Goal: Use online tool/utility: Utilize a website feature to perform a specific function

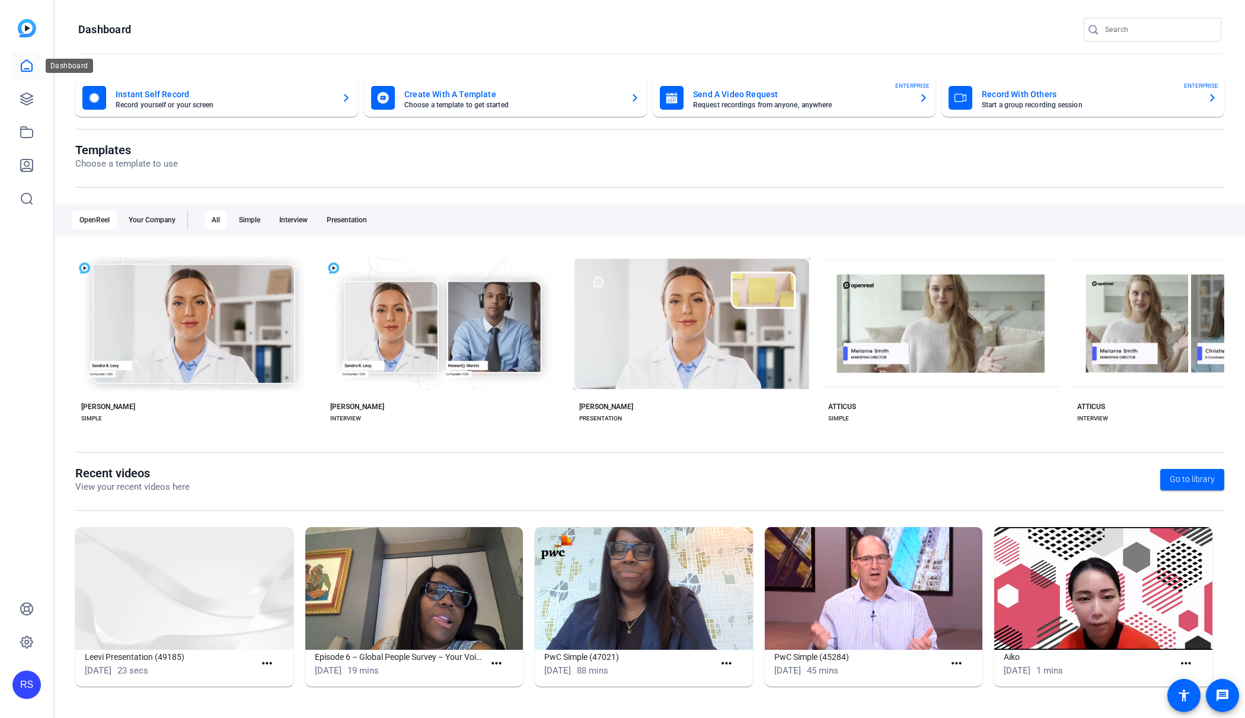
click at [23, 67] on icon at bounding box center [27, 66] width 14 height 14
click at [26, 100] on icon at bounding box center [27, 99] width 14 height 14
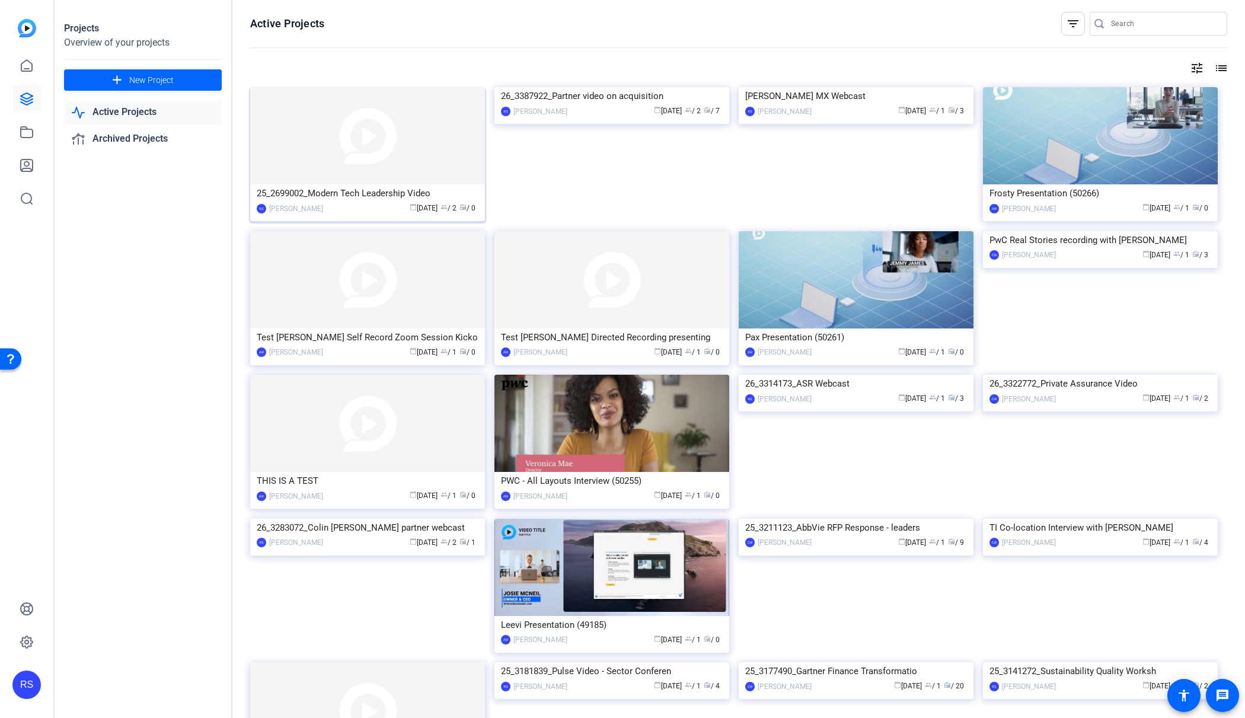
click at [404, 169] on img at bounding box center [367, 135] width 235 height 97
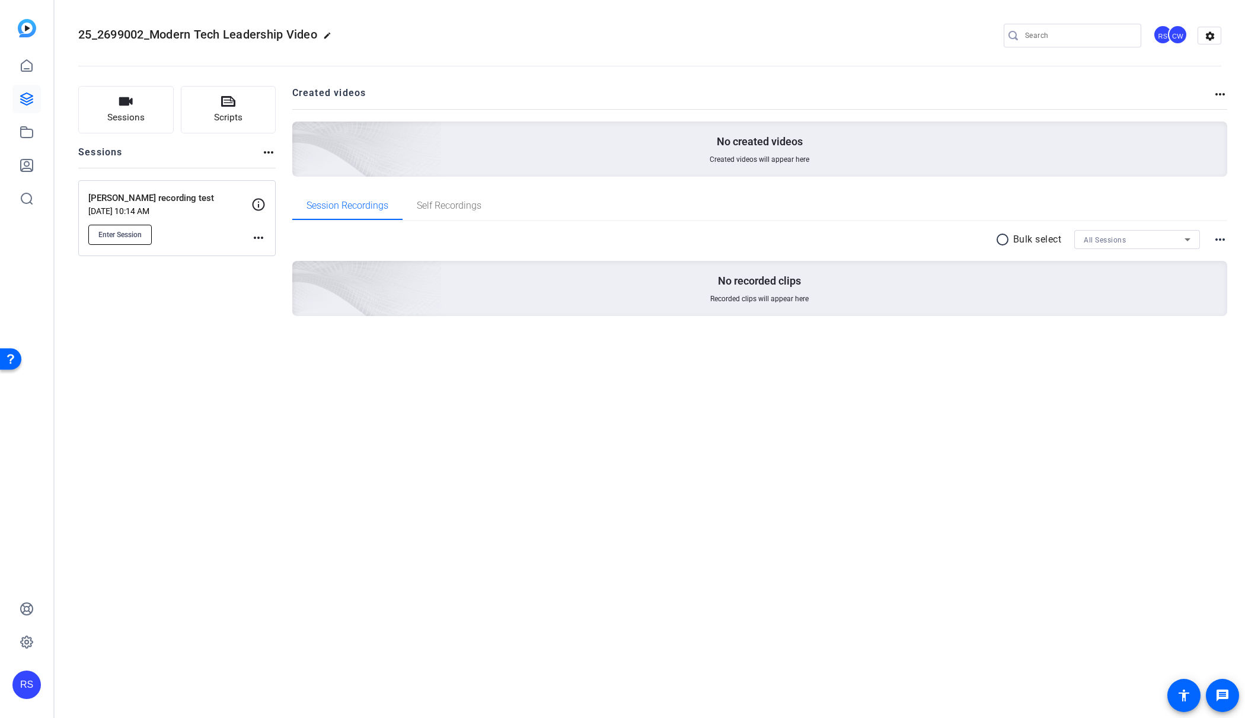
click at [139, 236] on span "Enter Session" at bounding box center [119, 234] width 43 height 9
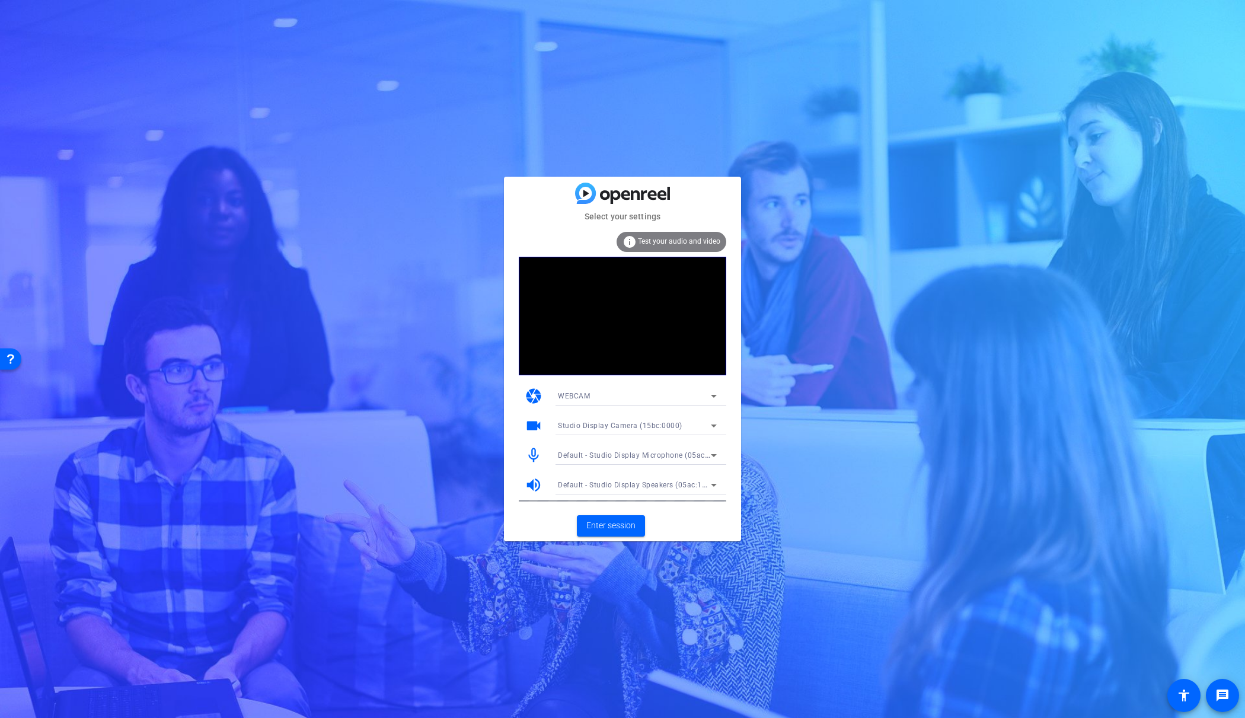
click at [658, 423] on span "Studio Display Camera (15bc:0000)" at bounding box center [620, 425] width 124 height 8
drag, startPoint x: 655, startPoint y: 466, endPoint x: 639, endPoint y: 453, distance: 20.3
click at [655, 466] on span "Studio Display Camera (15bc:0000)" at bounding box center [618, 468] width 121 height 14
click at [618, 523] on span "Enter session" at bounding box center [610, 525] width 49 height 12
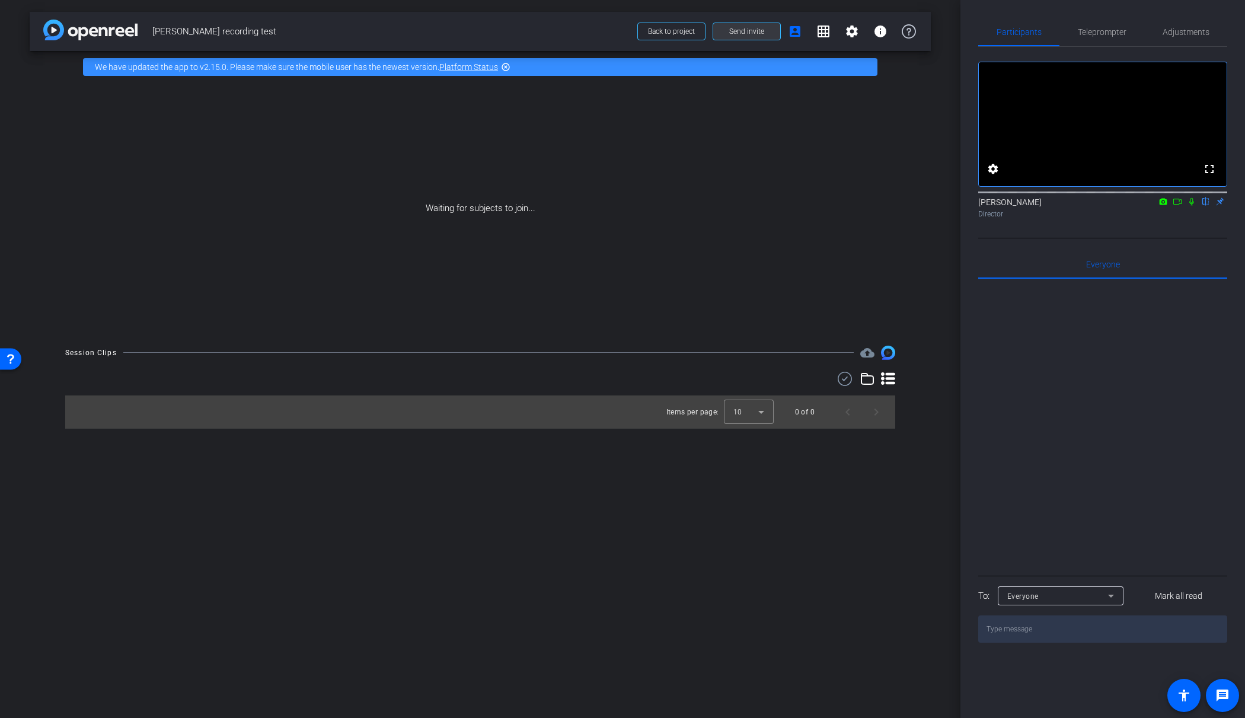
click at [747, 29] on span "Send invite" at bounding box center [746, 31] width 35 height 9
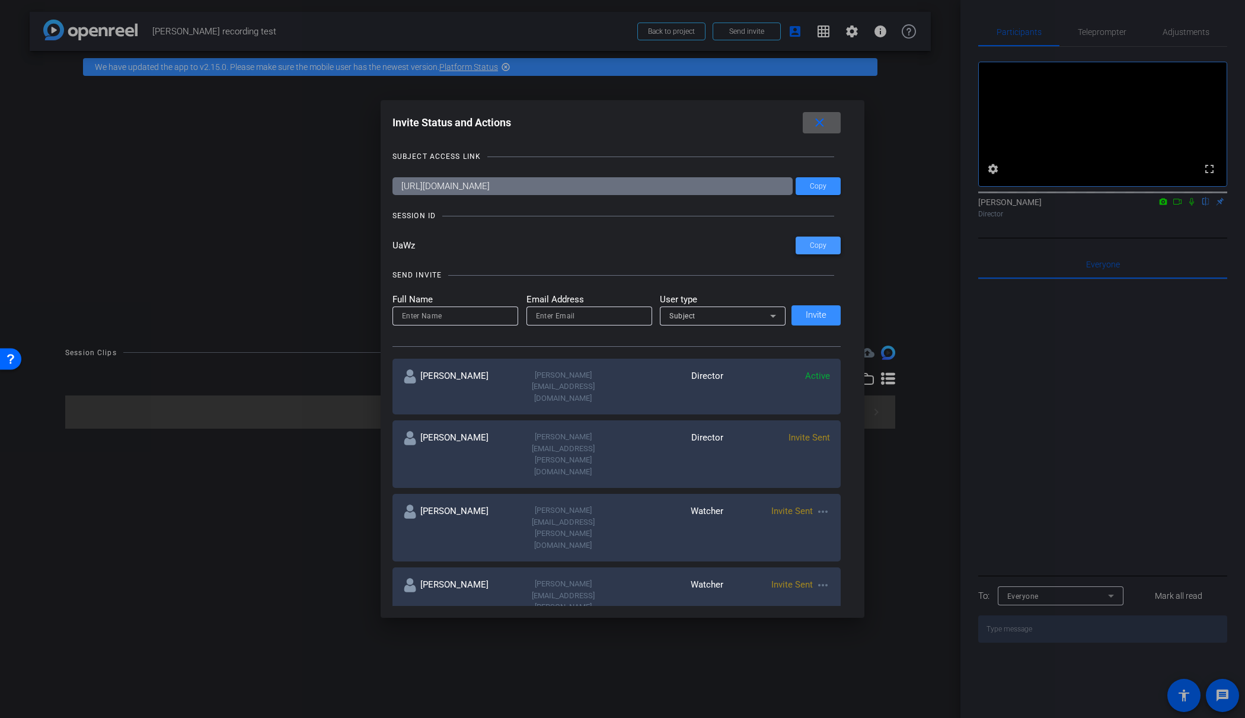
click at [813, 242] on span "Copy" at bounding box center [818, 245] width 17 height 9
click at [817, 123] on mat-icon "close" at bounding box center [819, 123] width 15 height 15
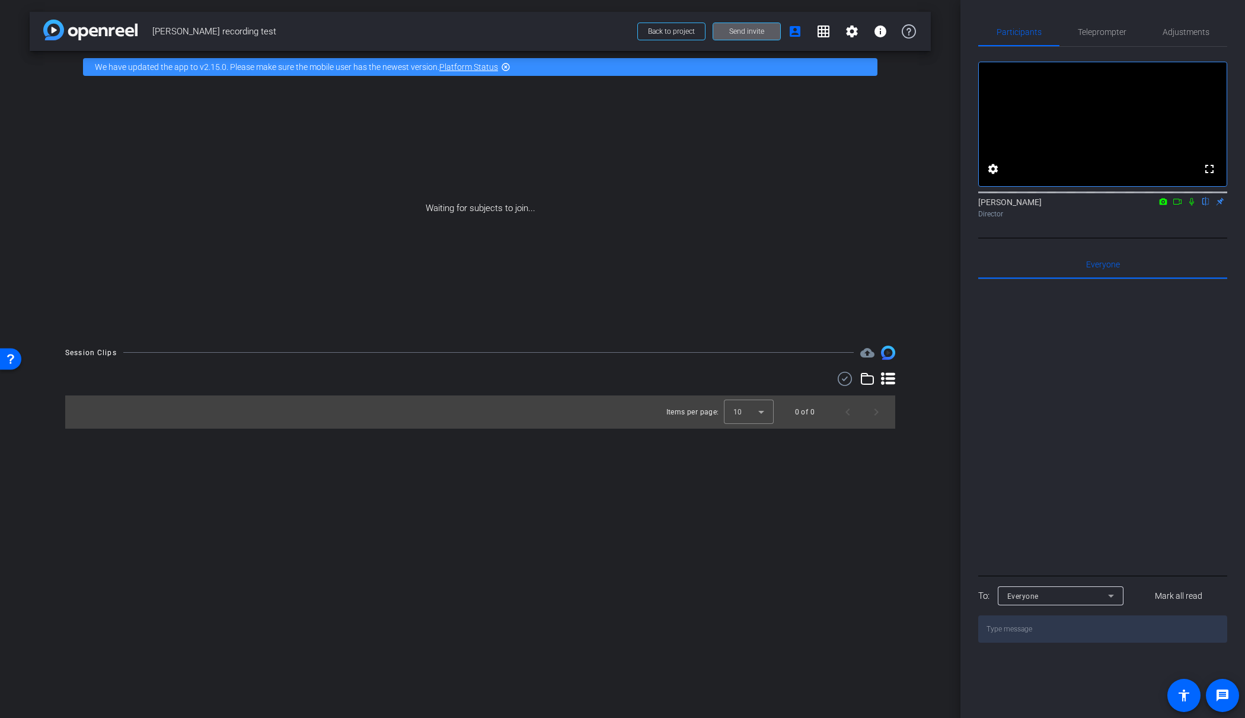
click at [747, 27] on span "Send invite" at bounding box center [746, 31] width 35 height 9
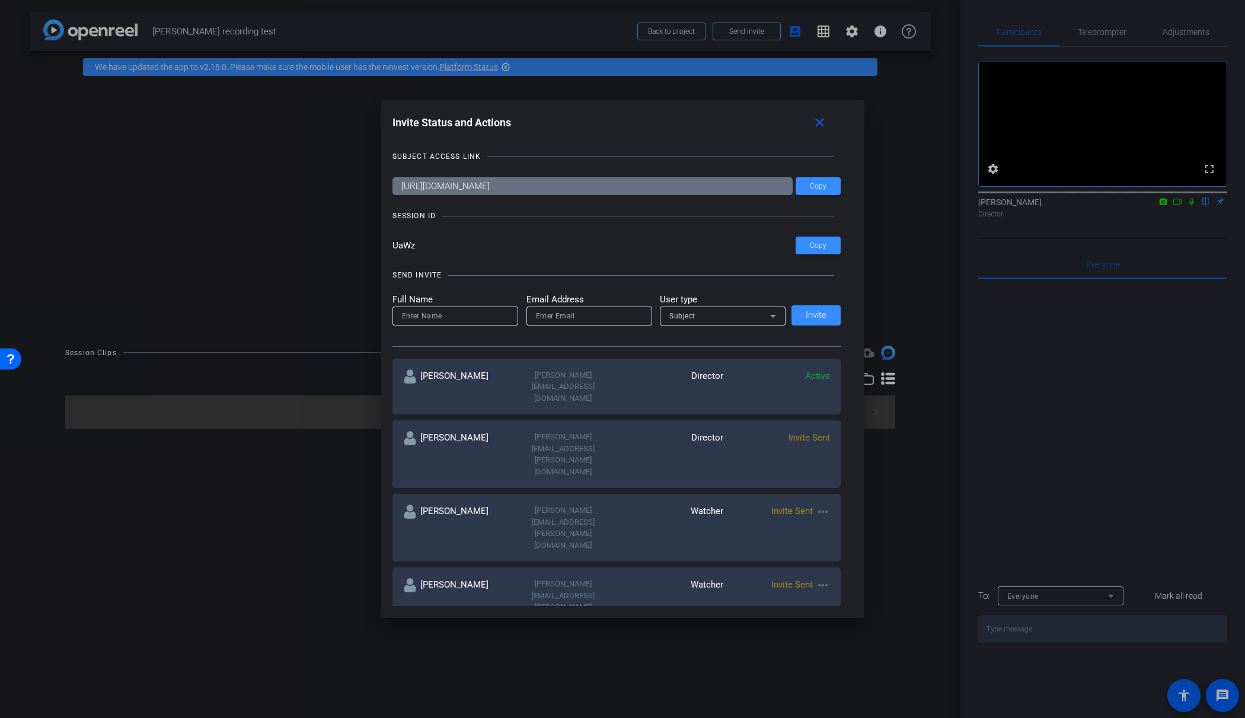
click at [825, 578] on mat-icon "more_horiz" at bounding box center [822, 585] width 14 height 14
click at [844, 540] on span "Re-Send Invite" at bounding box center [869, 534] width 89 height 14
click at [817, 125] on mat-icon "close" at bounding box center [819, 123] width 15 height 15
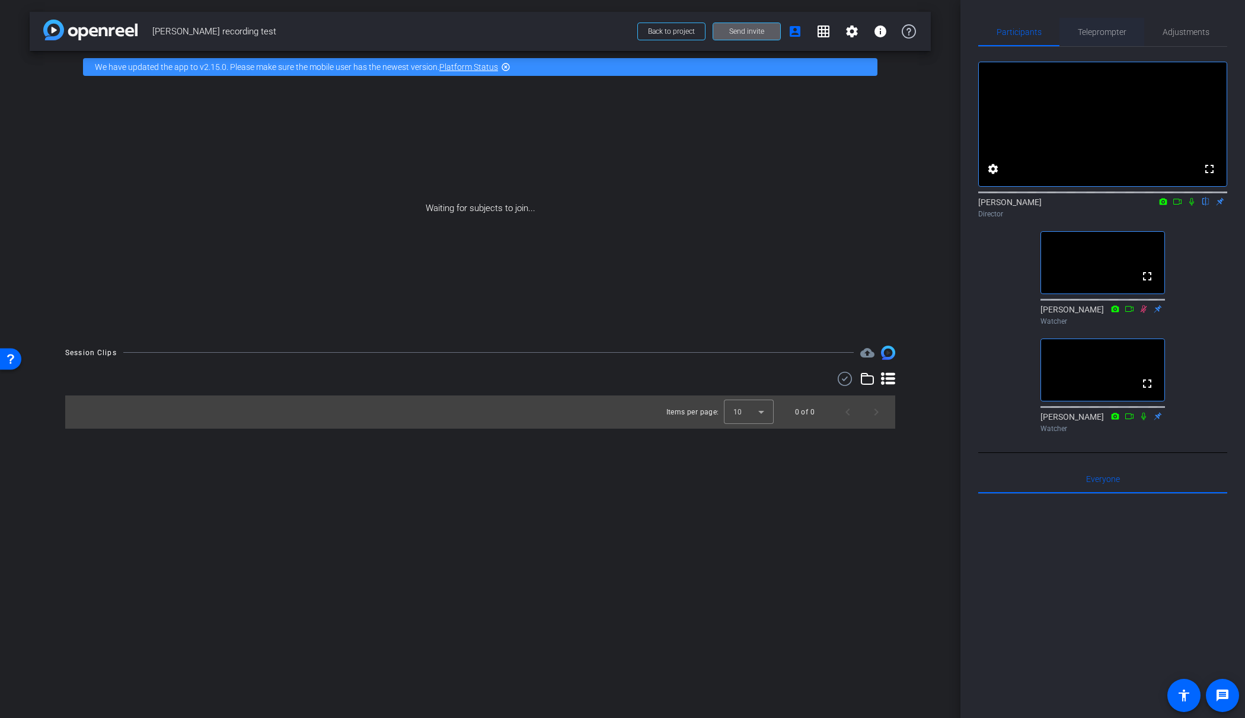
click at [1095, 32] on span "Teleprompter" at bounding box center [1101, 32] width 49 height 8
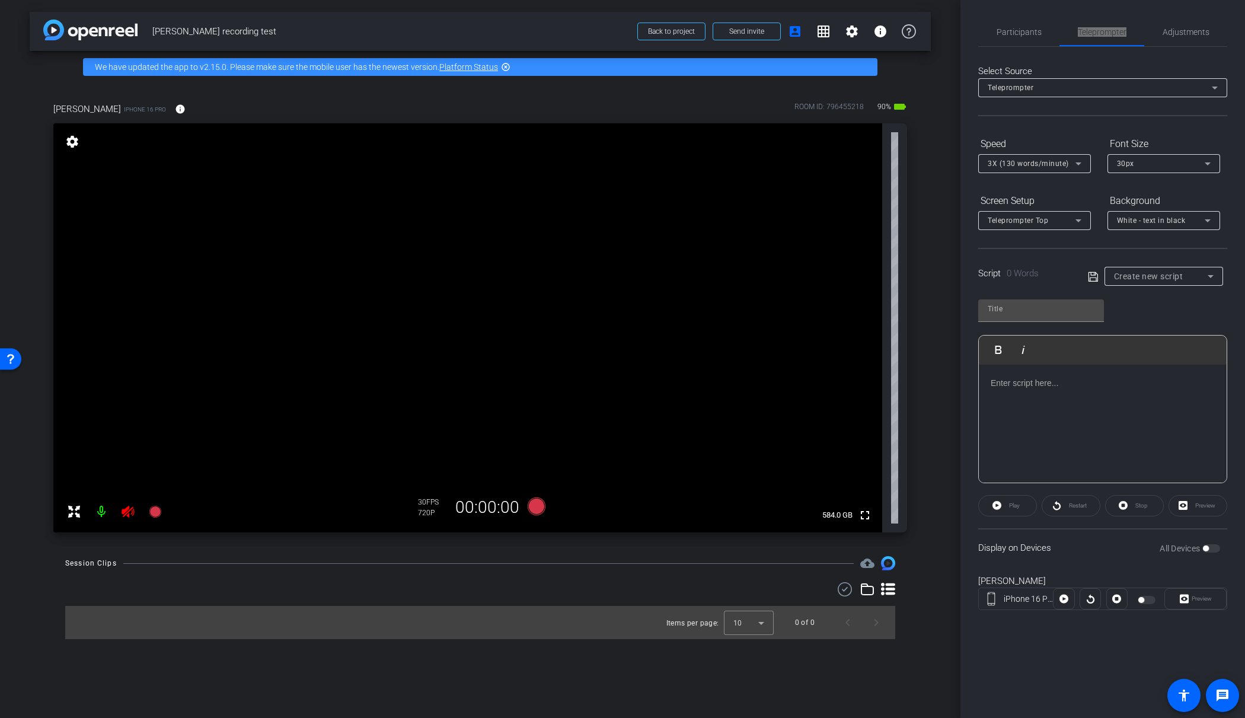
click at [125, 513] on icon at bounding box center [128, 511] width 14 height 14
click at [1030, 383] on p at bounding box center [1102, 382] width 224 height 13
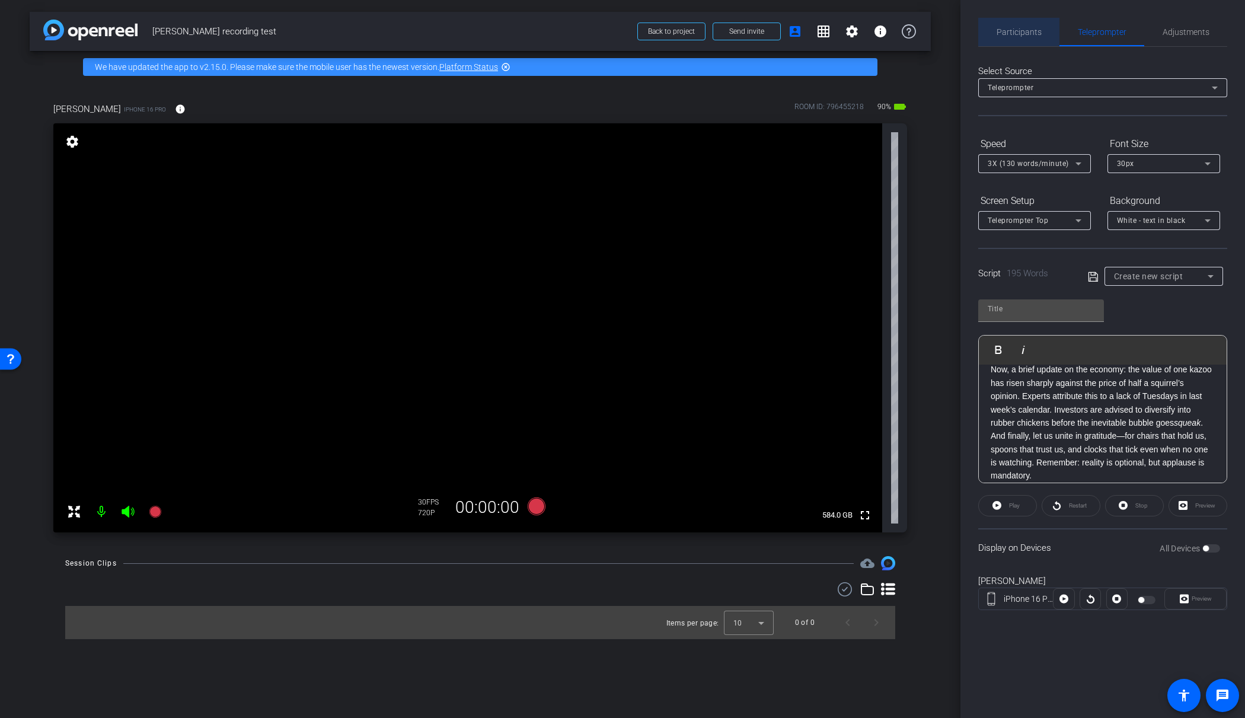
click at [1029, 28] on span "Participants" at bounding box center [1018, 32] width 45 height 8
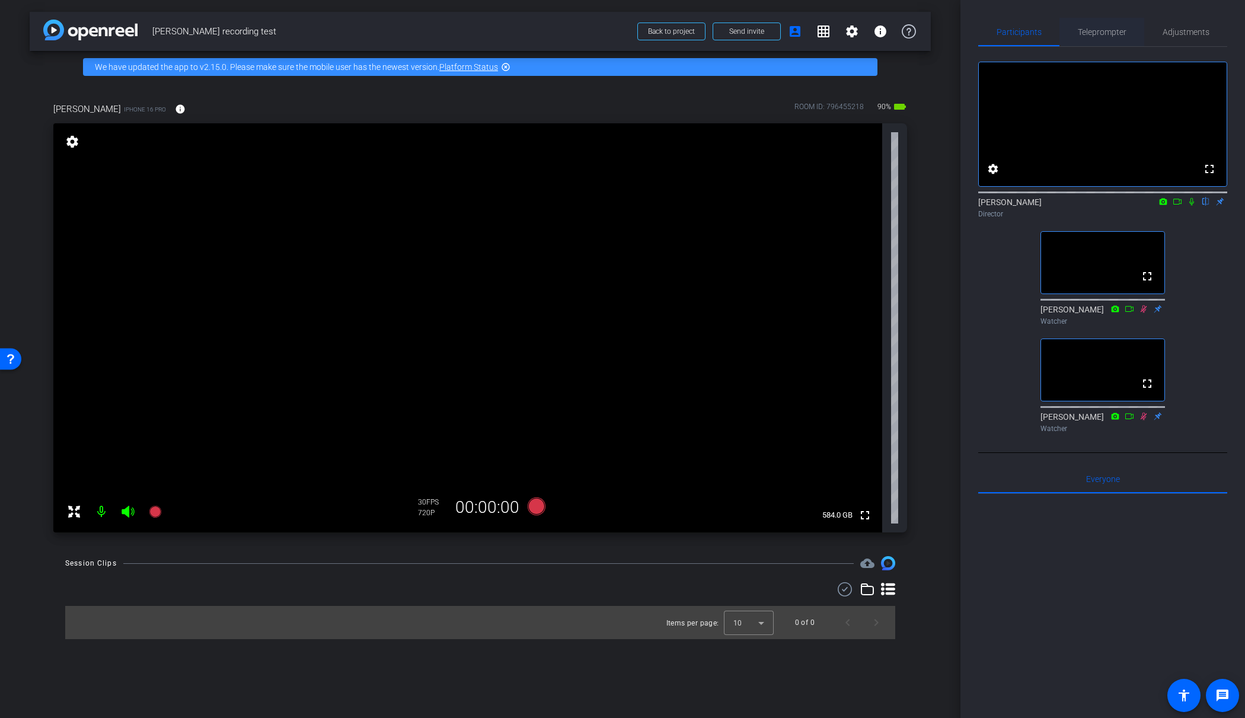
click at [1090, 28] on span "Teleprompter" at bounding box center [1101, 32] width 49 height 8
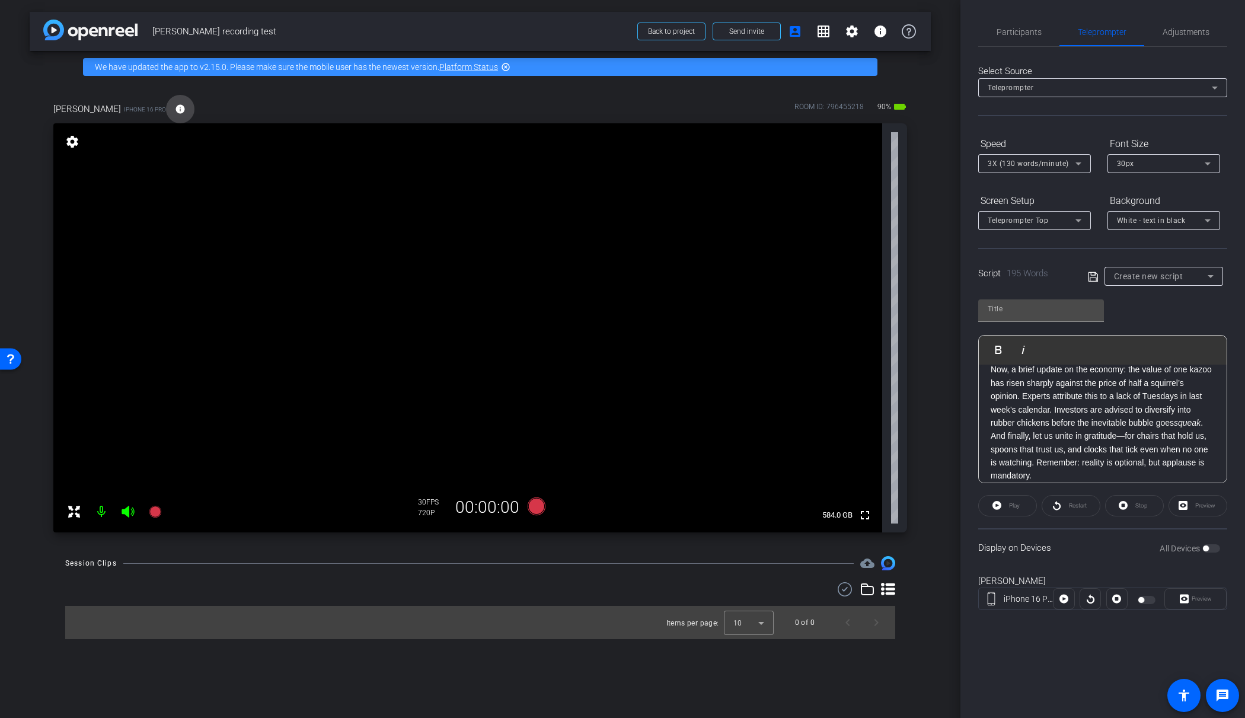
click at [175, 107] on mat-icon "info" at bounding box center [180, 109] width 11 height 11
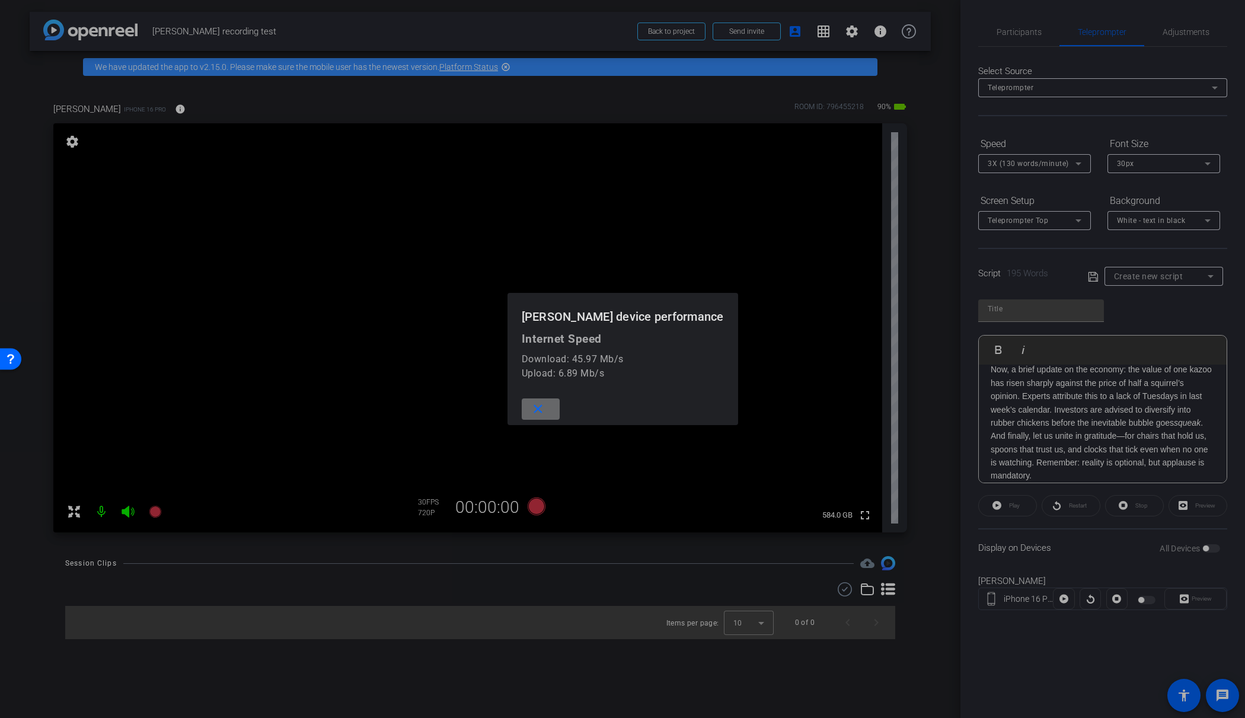
click at [545, 411] on mat-icon "close" at bounding box center [537, 409] width 15 height 15
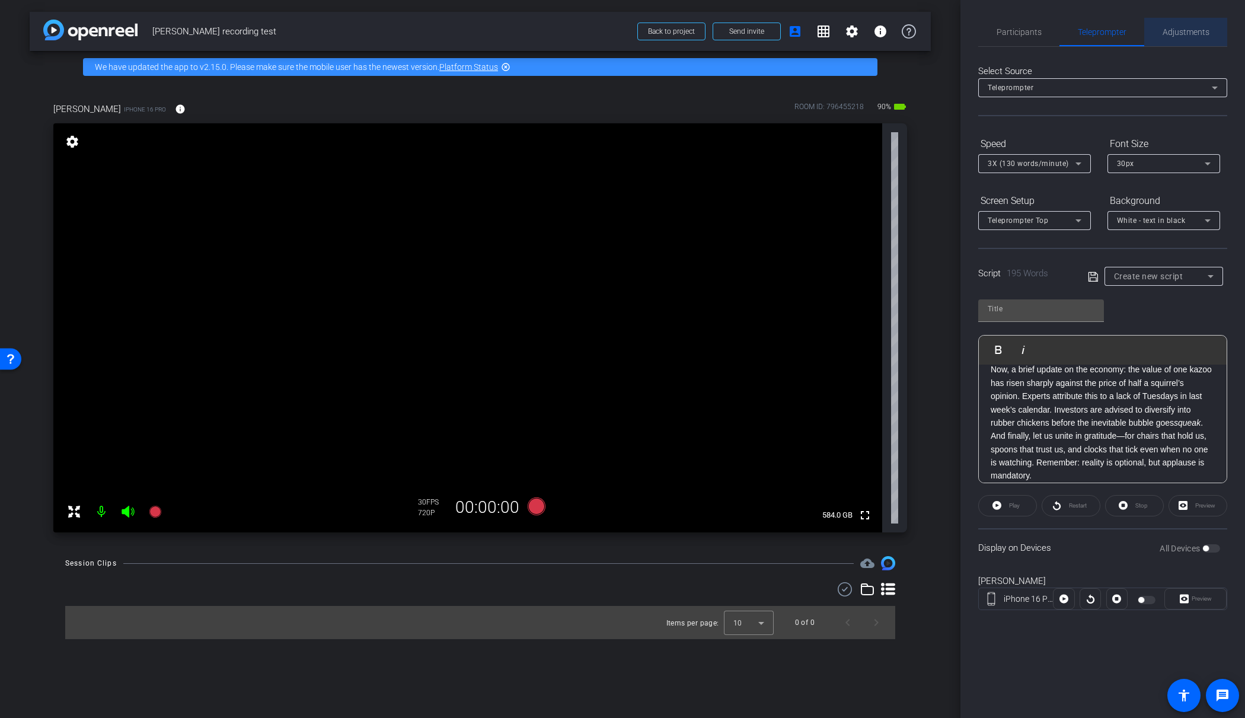
click at [1174, 34] on span "Adjustments" at bounding box center [1185, 32] width 47 height 8
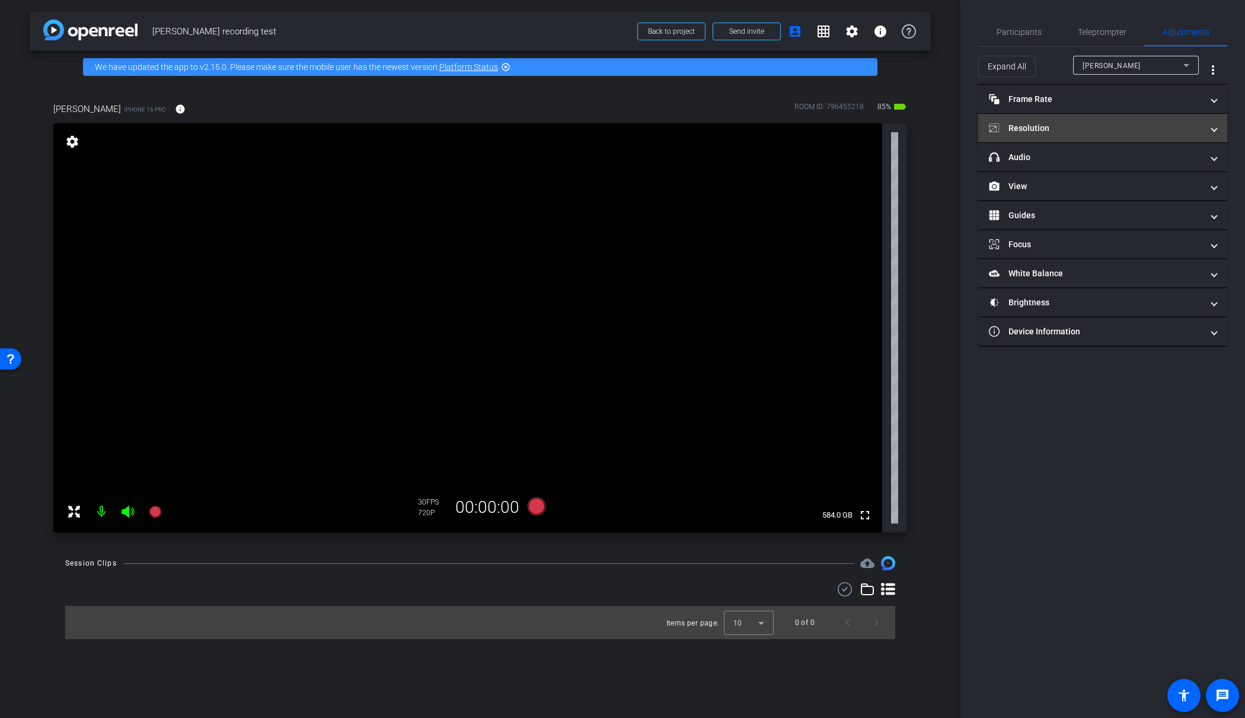
click at [1101, 124] on mat-panel-title "Resolution" at bounding box center [1095, 128] width 213 height 12
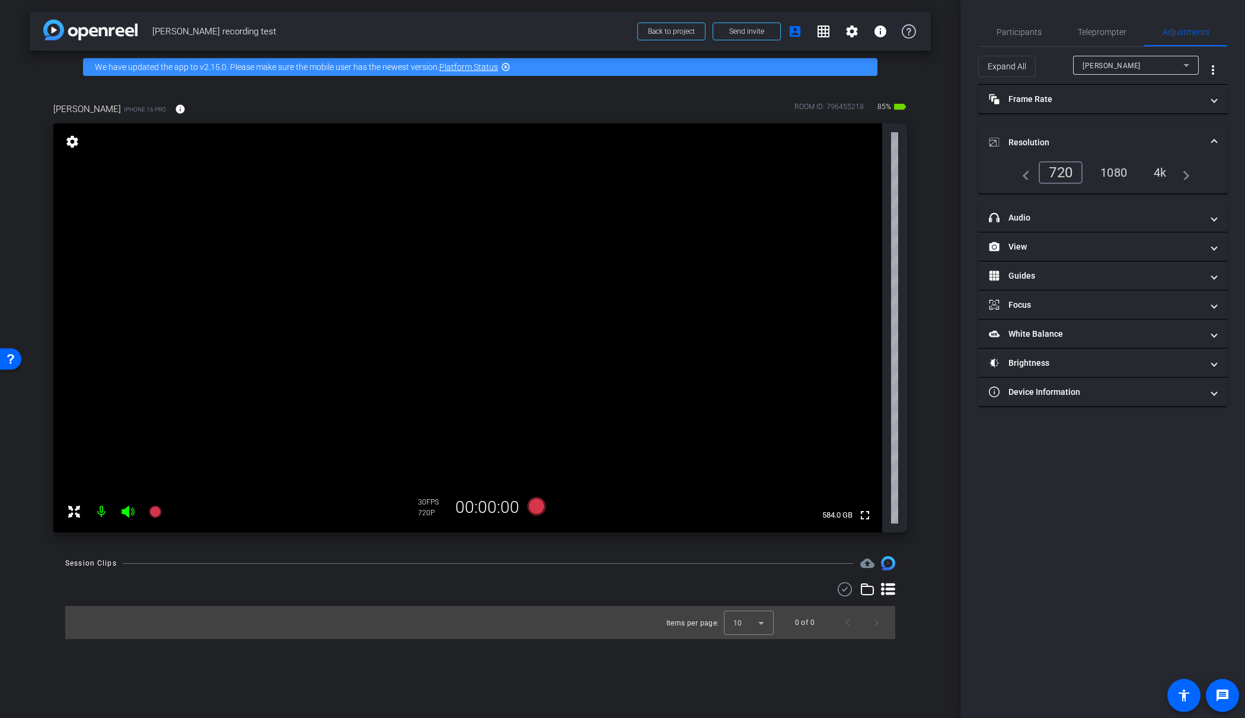
click at [1119, 174] on div "1080" at bounding box center [1113, 172] width 44 height 20
click at [1010, 28] on span "Participants" at bounding box center [1018, 32] width 45 height 8
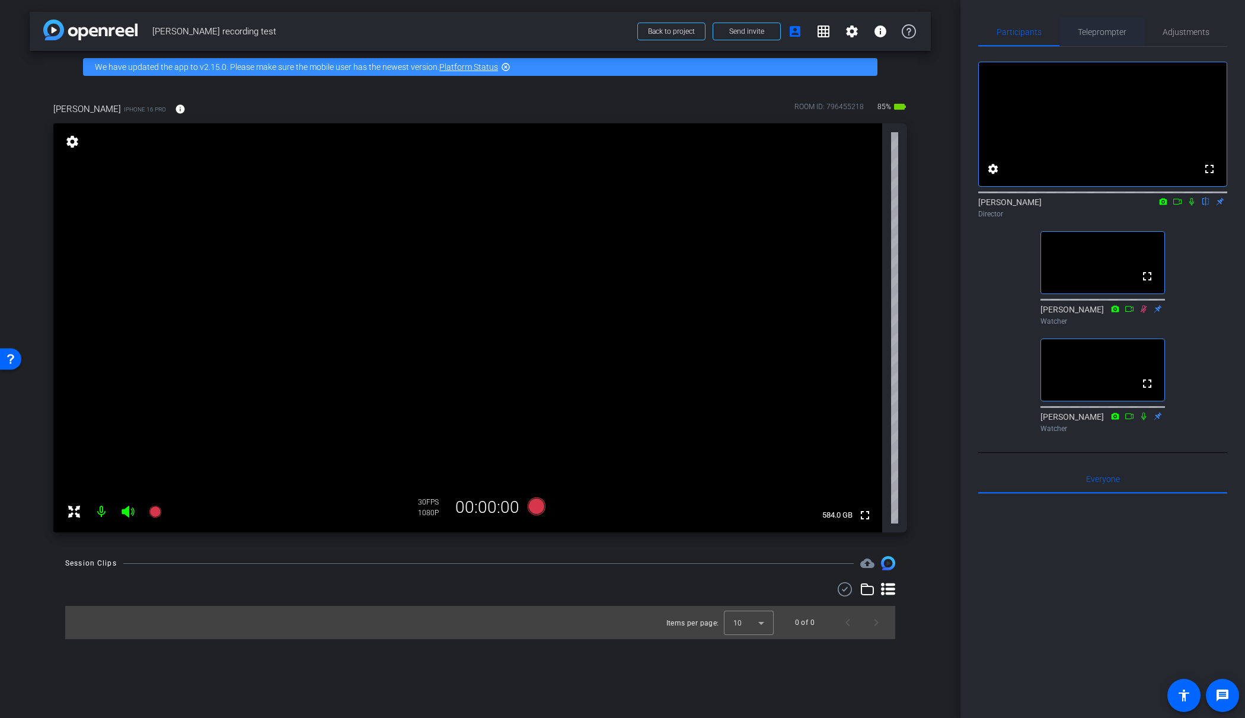
click at [1096, 28] on span "Teleprompter" at bounding box center [1101, 32] width 49 height 8
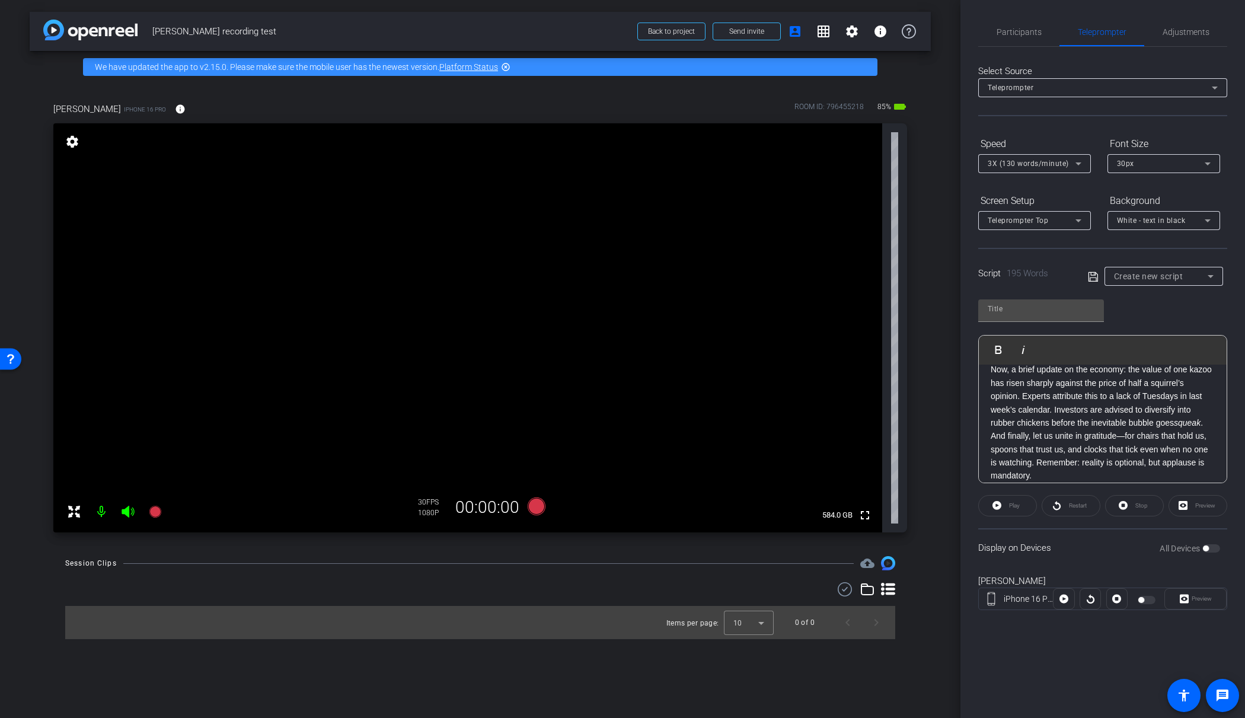
click at [1197, 601] on div "Preview" at bounding box center [1195, 598] width 62 height 21
drag, startPoint x: 1187, startPoint y: 599, endPoint x: 1160, endPoint y: 602, distance: 27.4
click at [1187, 599] on div "Preview" at bounding box center [1195, 598] width 62 height 21
drag, startPoint x: 1047, startPoint y: 301, endPoint x: 1042, endPoint y: 308, distance: 8.2
click at [1047, 302] on input "text" at bounding box center [1040, 309] width 107 height 14
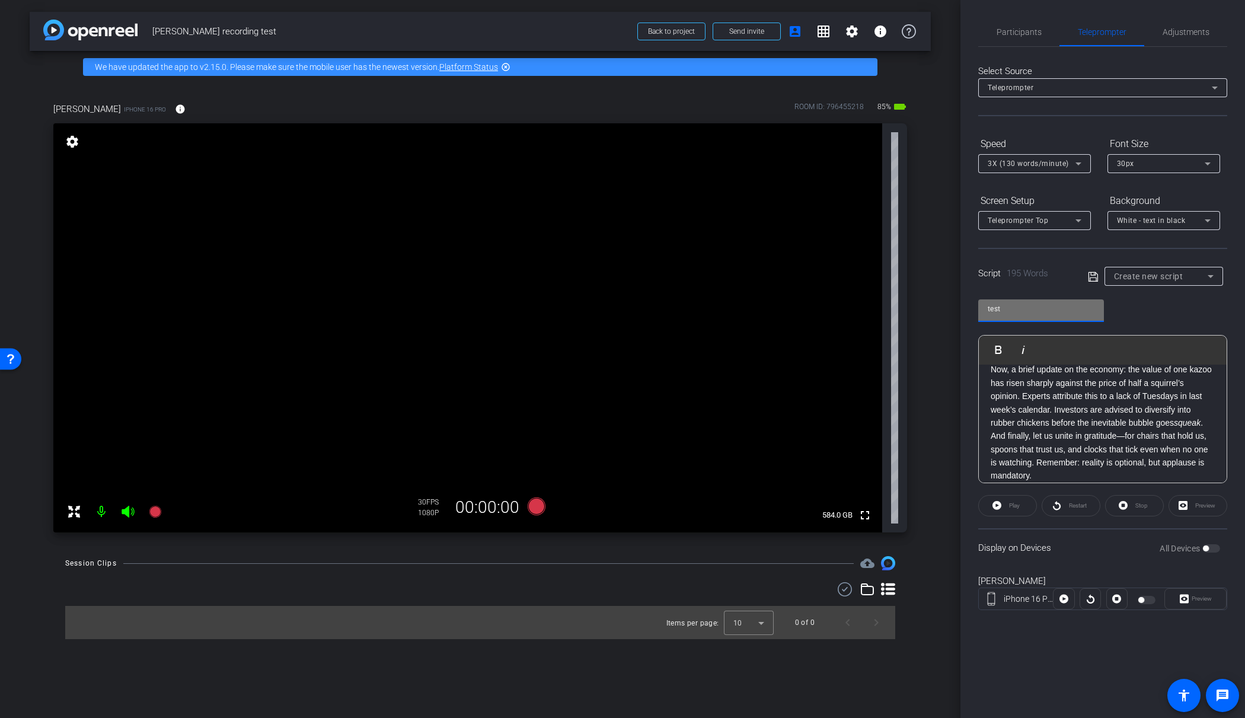
type input "test"
click at [1095, 279] on icon at bounding box center [1092, 277] width 11 height 14
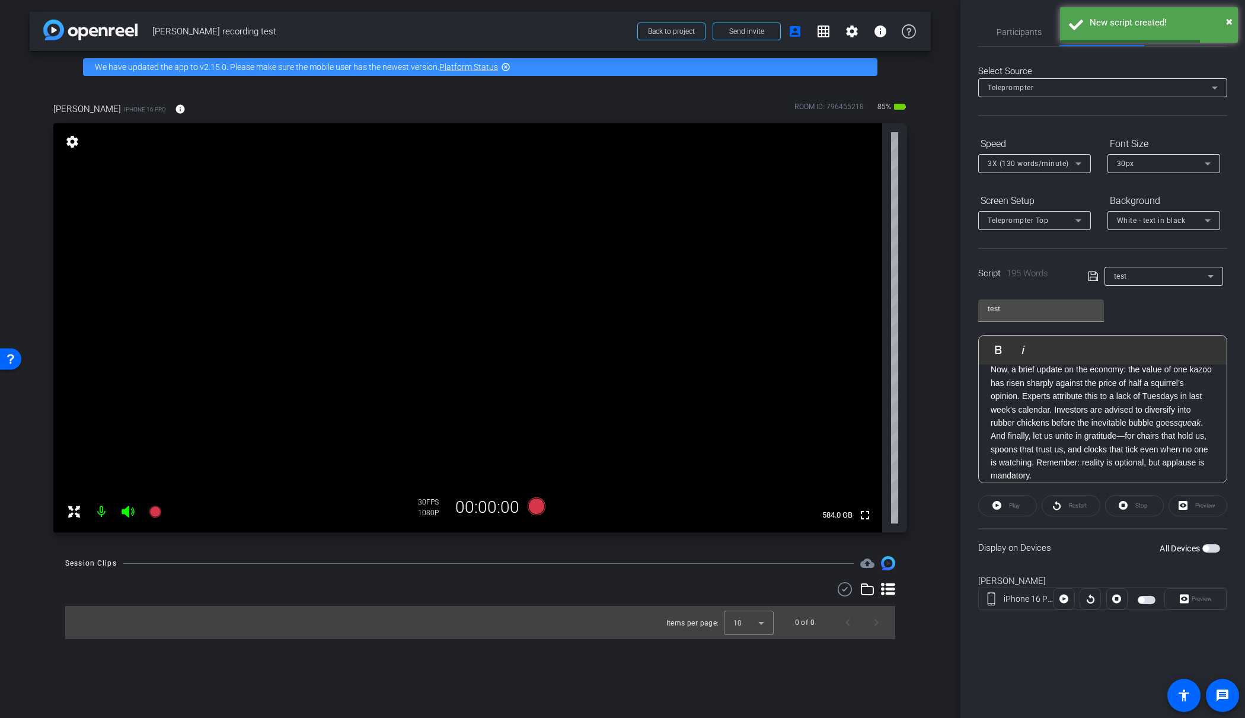
click at [1201, 599] on div "Preview" at bounding box center [1195, 598] width 62 height 21
click at [1146, 598] on span "button" at bounding box center [1146, 600] width 18 height 8
click at [1194, 599] on span "Preview" at bounding box center [1201, 598] width 20 height 7
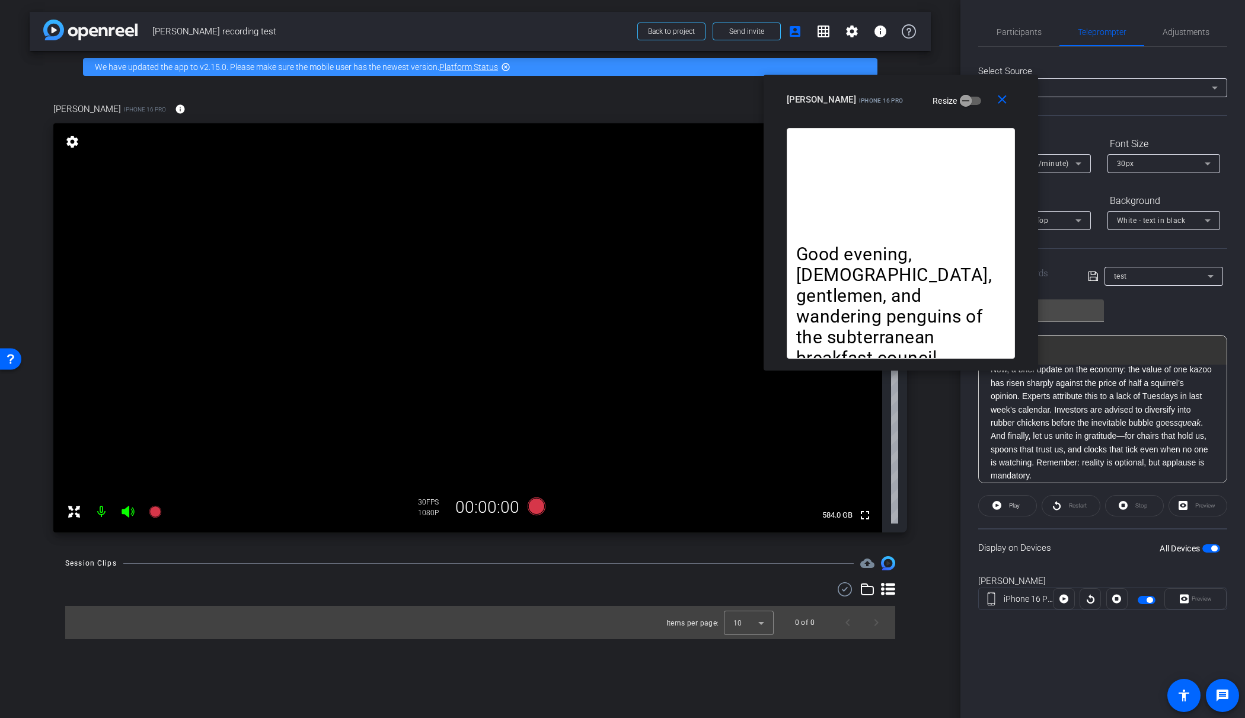
drag, startPoint x: 576, startPoint y: 231, endPoint x: 854, endPoint y: 94, distance: 309.6
click at [854, 94] on div "James Shira iPhone 16 Pro" at bounding box center [844, 98] width 117 height 14
click at [1022, 33] on span "Participants" at bounding box center [1018, 32] width 45 height 8
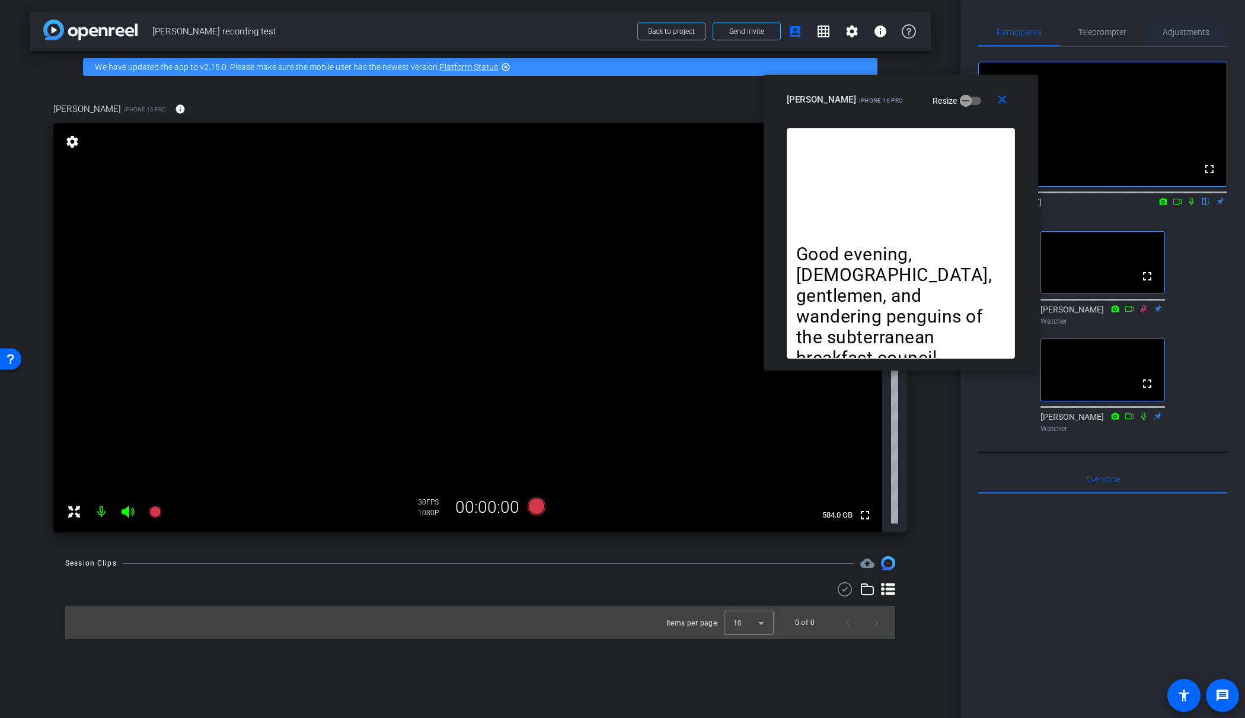
click at [1178, 36] on span "Adjustments" at bounding box center [1185, 32] width 47 height 8
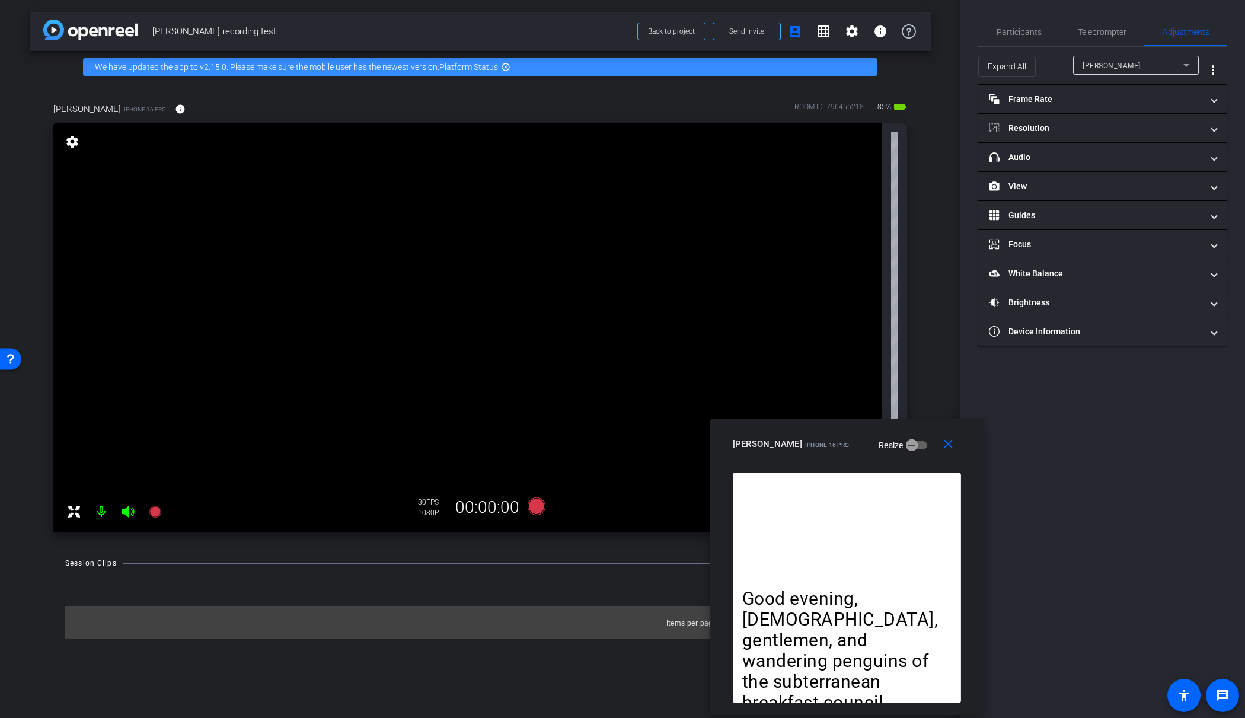
drag, startPoint x: 878, startPoint y: 103, endPoint x: 830, endPoint y: 439, distance: 339.5
click at [826, 443] on span "iPhone 16 Pro" at bounding box center [827, 445] width 44 height 7
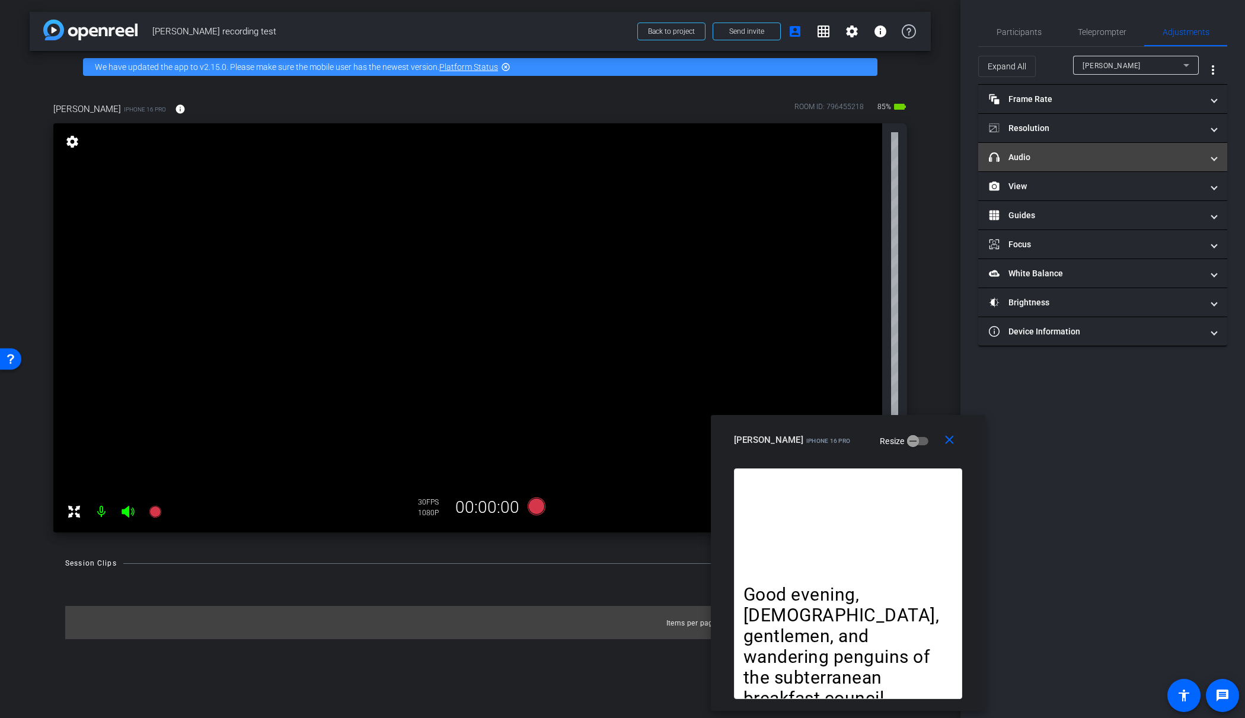
click at [1180, 161] on mat-panel-title "headphone icon Audio" at bounding box center [1095, 157] width 213 height 12
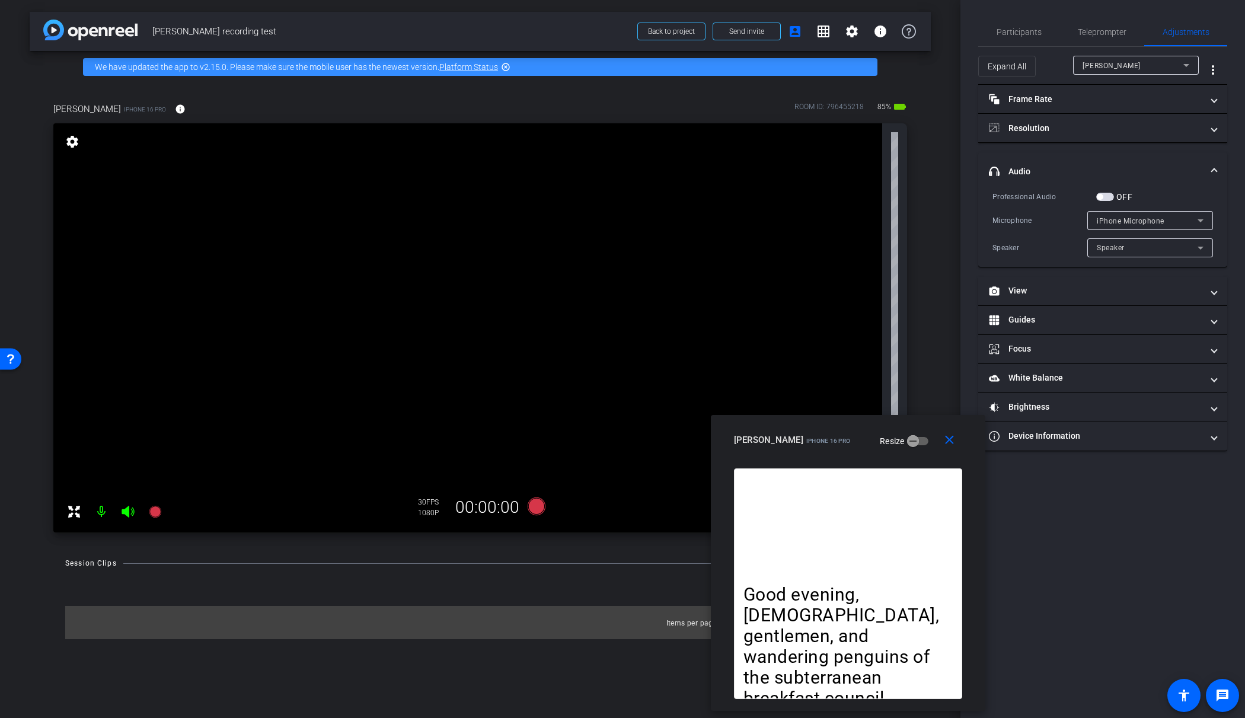
click at [1163, 245] on div "Speaker" at bounding box center [1146, 247] width 101 height 15
click at [1163, 245] on div at bounding box center [622, 359] width 1245 height 718
click at [1107, 193] on span "button" at bounding box center [1105, 197] width 18 height 8
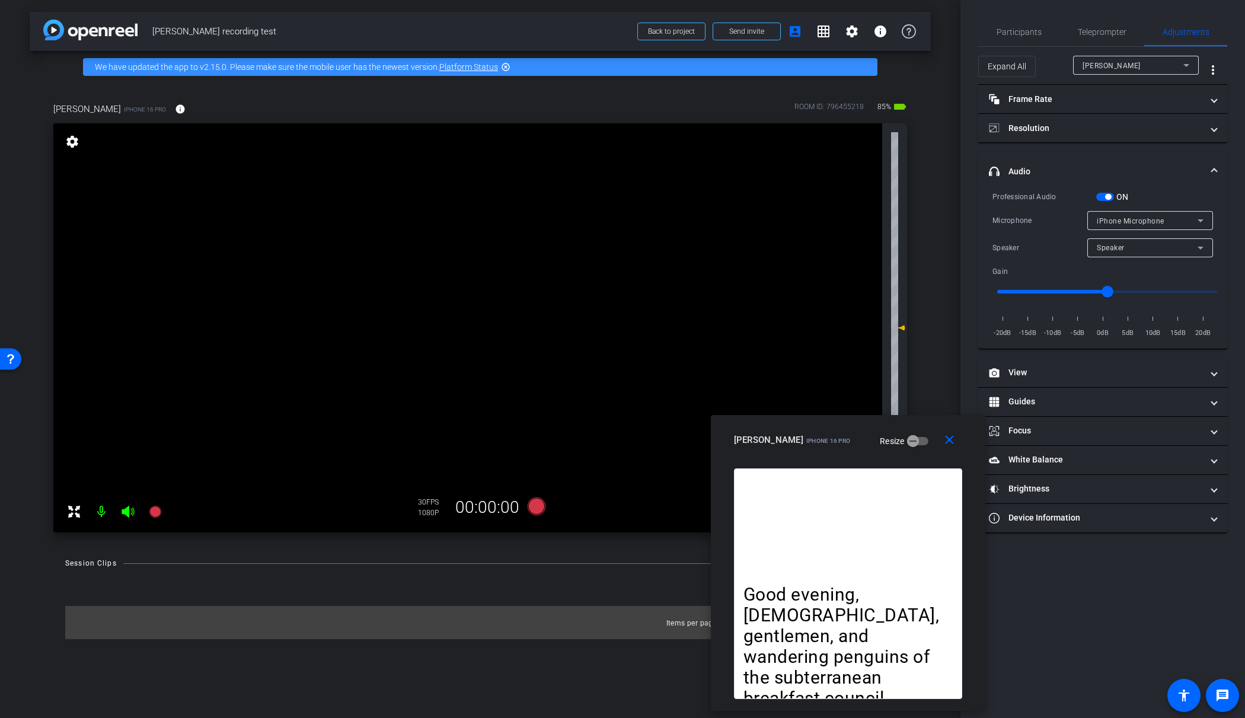
click at [1109, 197] on span "button" at bounding box center [1108, 197] width 6 height 6
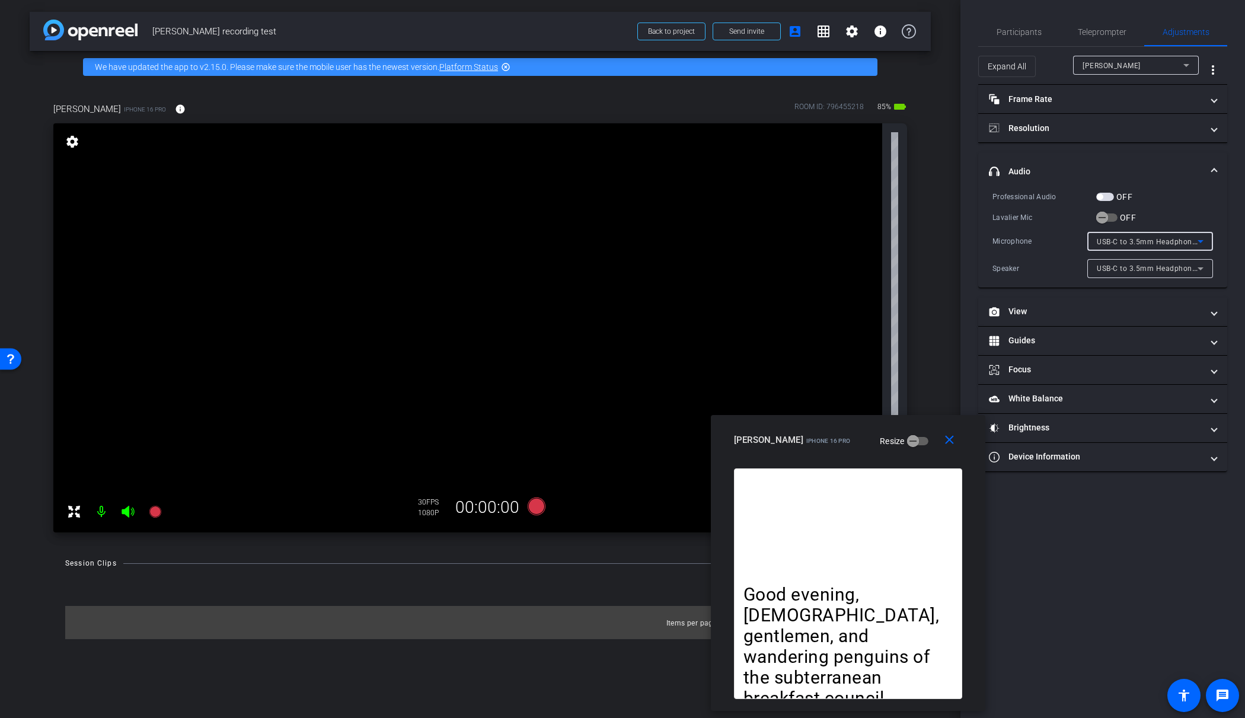
click at [1120, 236] on span "USB-C to 3.5mm Headphone Jack Adapter" at bounding box center [1170, 240] width 148 height 9
click at [1138, 262] on span "iPhone Microphone" at bounding box center [1130, 264] width 68 height 14
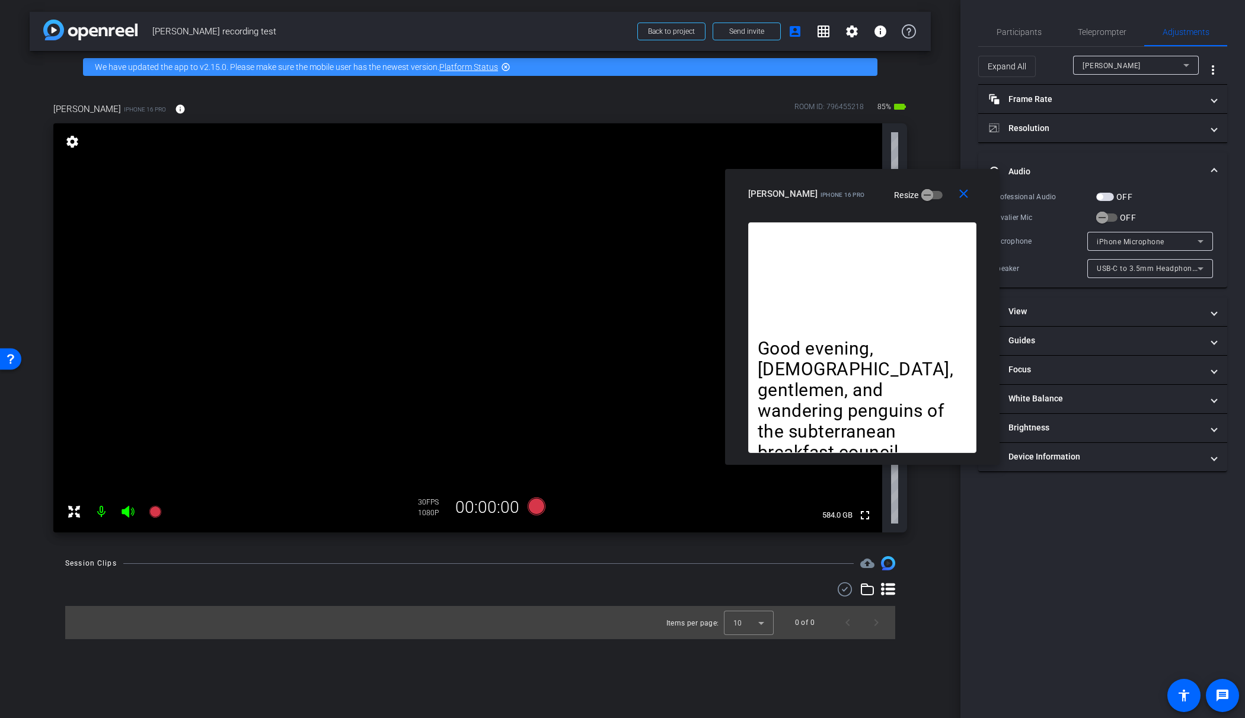
drag, startPoint x: 800, startPoint y: 443, endPoint x: 814, endPoint y: 197, distance: 246.4
click at [820, 197] on span "iPhone 16 Pro" at bounding box center [842, 194] width 44 height 7
click at [1024, 31] on span "Participants" at bounding box center [1018, 32] width 45 height 8
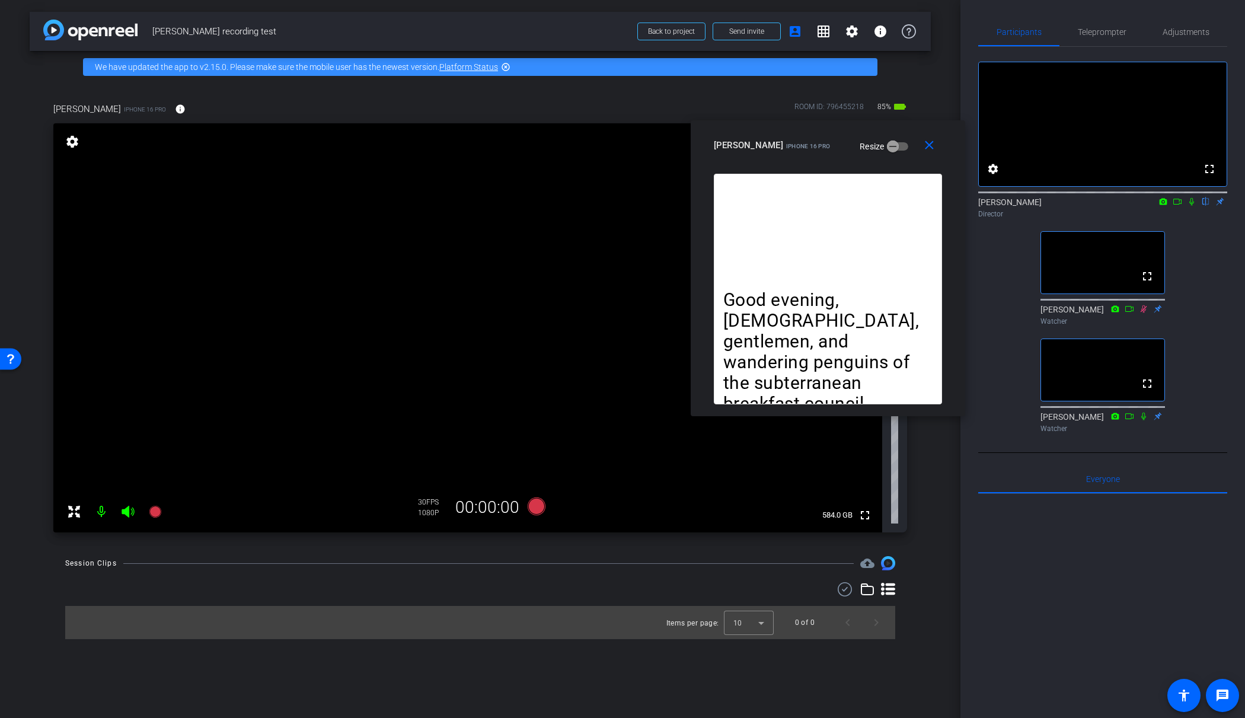
drag, startPoint x: 865, startPoint y: 190, endPoint x: 830, endPoint y: 134, distance: 65.8
click at [842, 136] on mat-slide-toggle "Resize" at bounding box center [875, 145] width 66 height 19
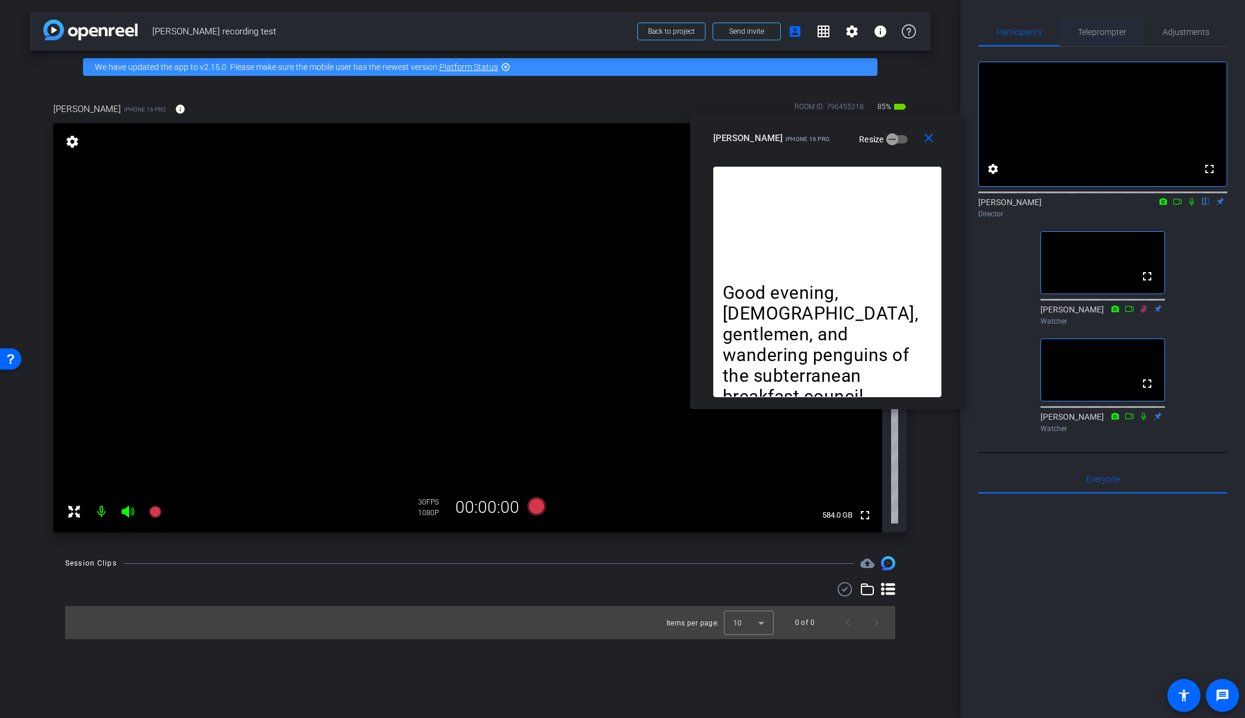
click at [1108, 33] on span "Teleprompter" at bounding box center [1101, 32] width 49 height 8
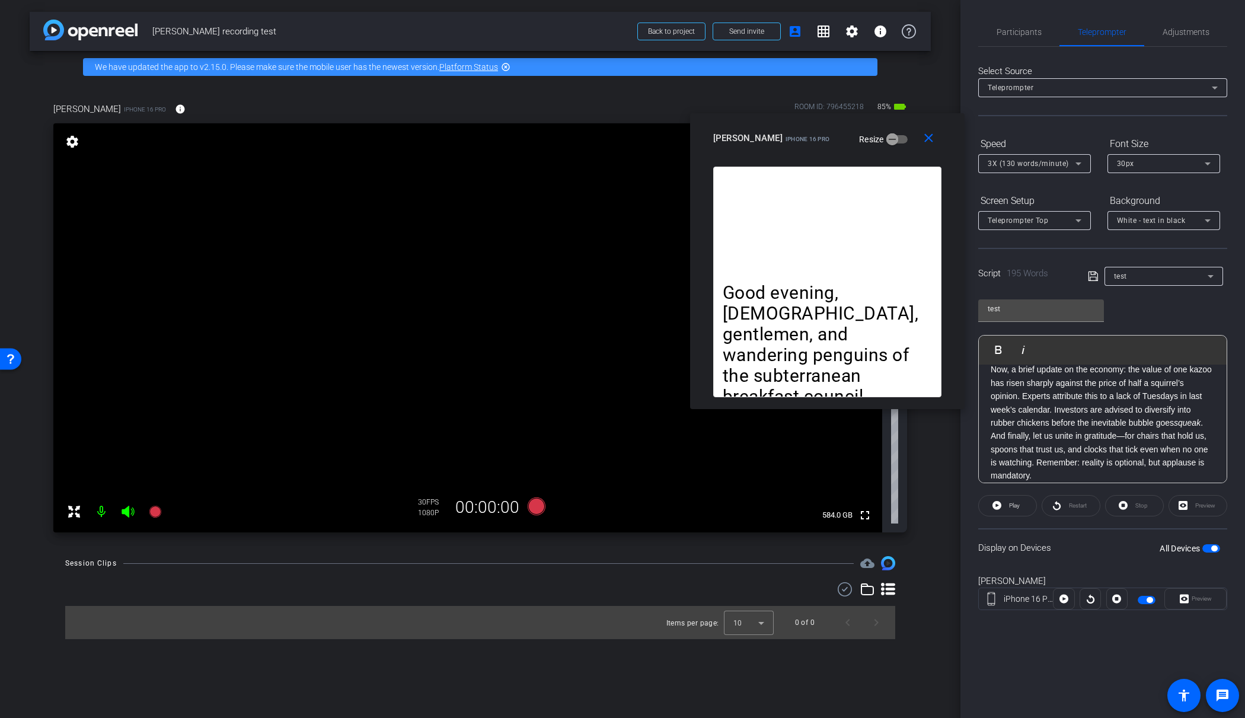
click at [1215, 548] on div "Display on Devices All Devices" at bounding box center [1102, 547] width 249 height 39
click at [1211, 545] on button "All Devices" at bounding box center [1211, 548] width 18 height 8
click at [932, 139] on mat-icon "close" at bounding box center [928, 138] width 15 height 15
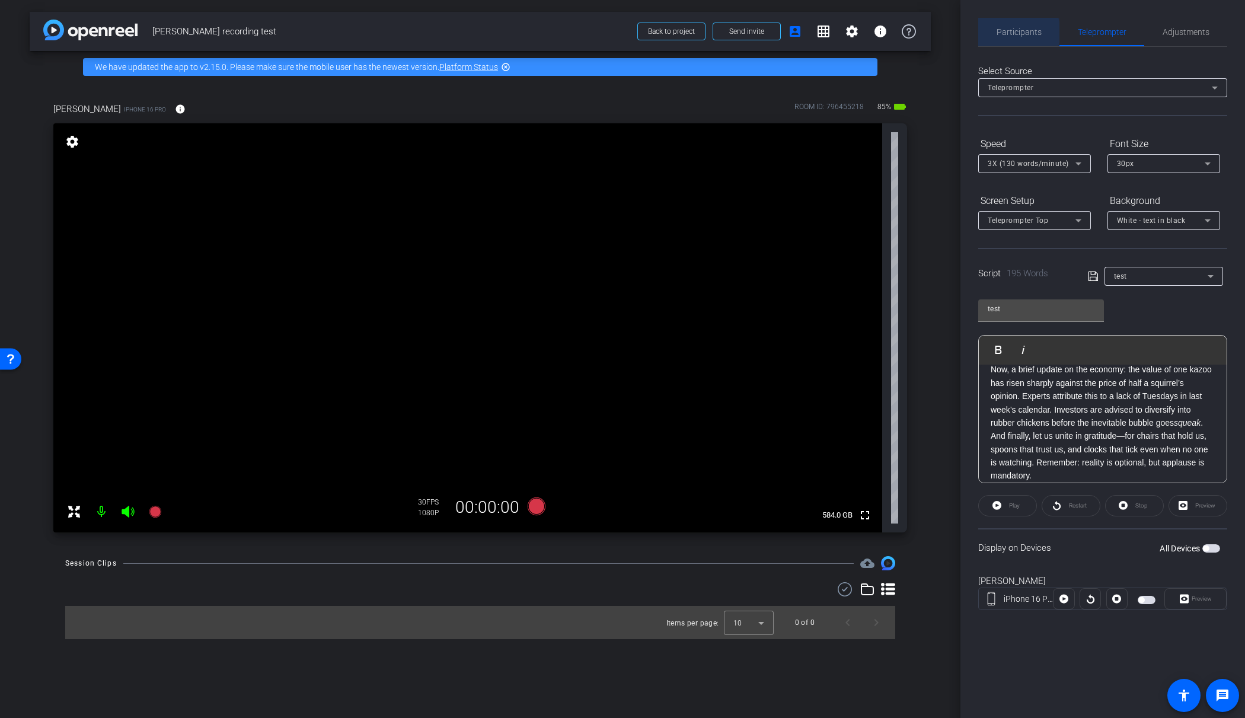
click at [1013, 32] on span "Participants" at bounding box center [1018, 32] width 45 height 8
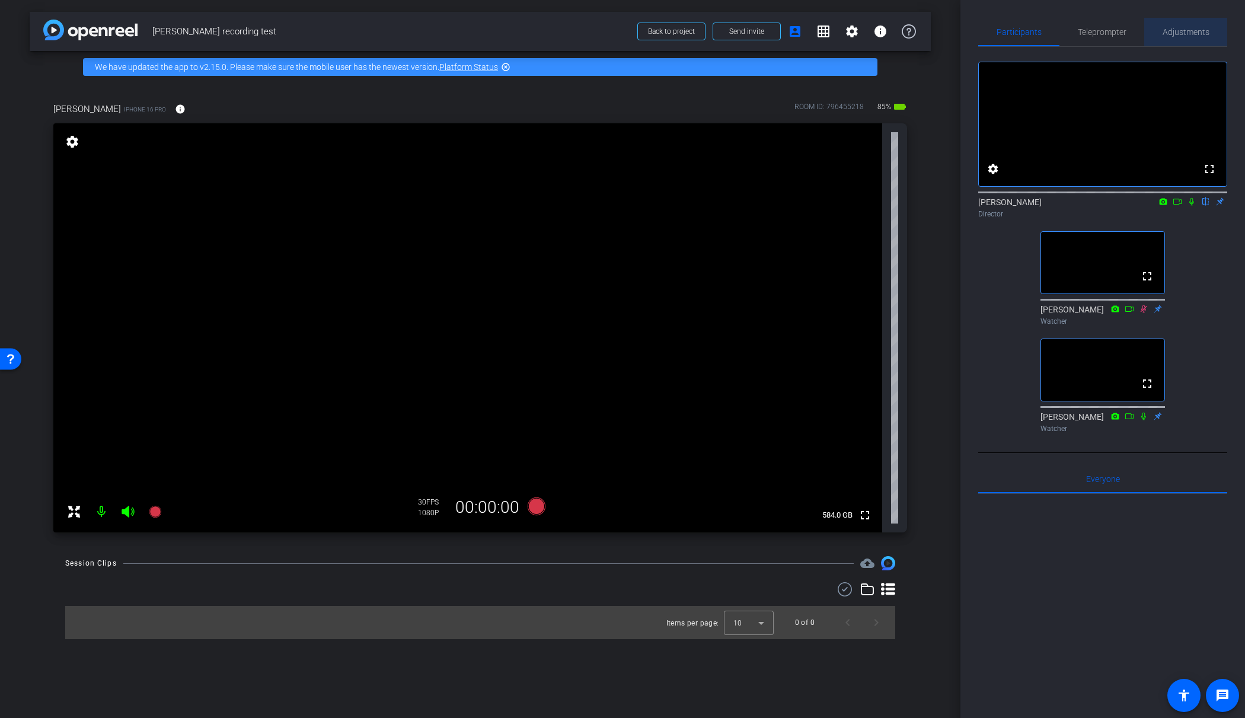
click at [1188, 22] on span "Adjustments" at bounding box center [1185, 32] width 47 height 28
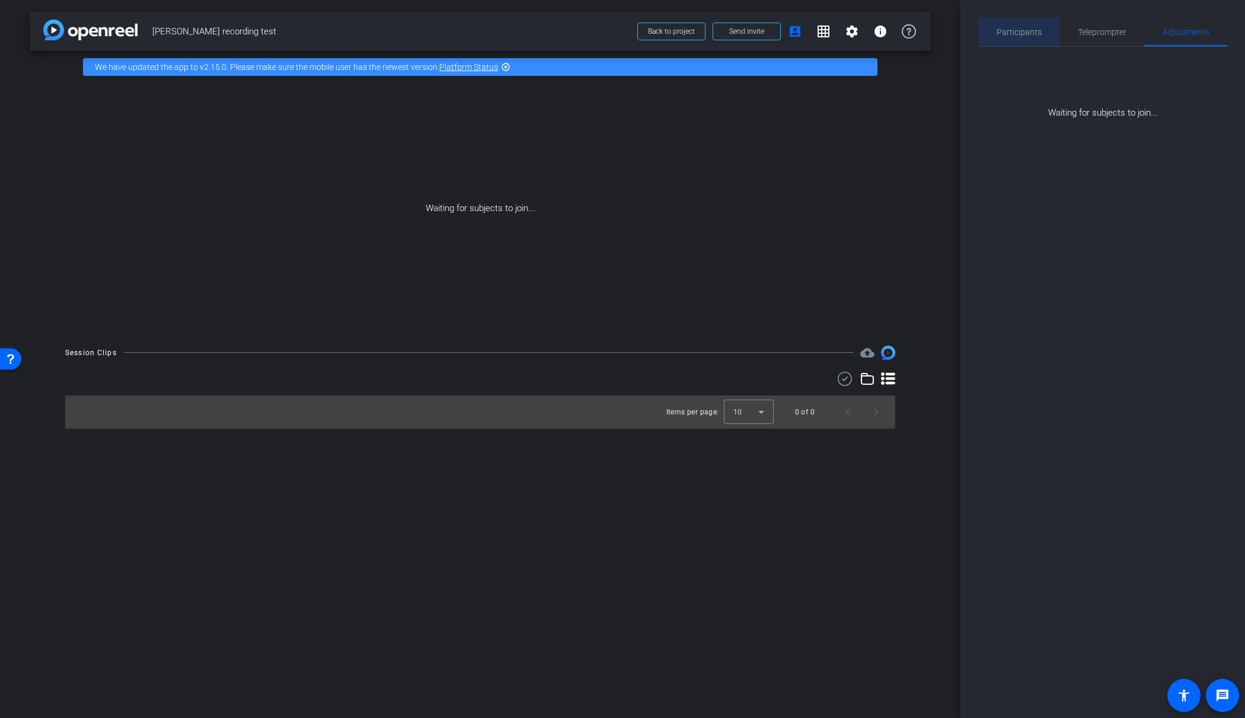
click at [1019, 31] on span "Participants" at bounding box center [1018, 32] width 45 height 8
